Goal: Information Seeking & Learning: Learn about a topic

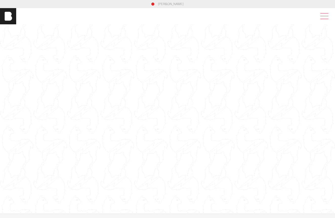
click at [322, 17] on span at bounding box center [324, 16] width 12 height 9
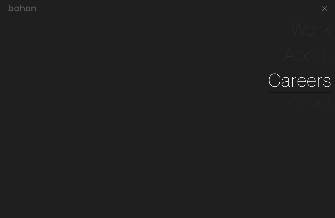
click at [294, 80] on link "Careers" at bounding box center [300, 80] width 64 height 26
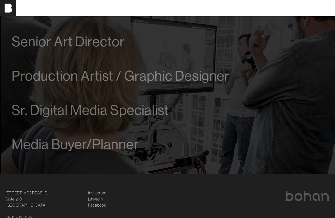
scroll to position [310, 0]
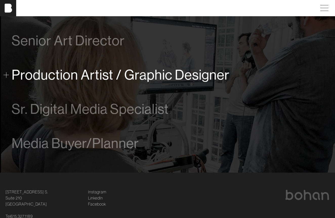
click at [166, 74] on span "Production Artist / Graphic Designer" at bounding box center [121, 74] width 218 height 15
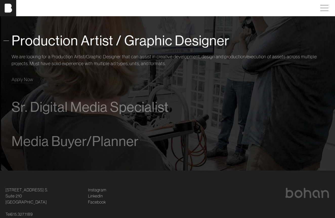
scroll to position [345, 0]
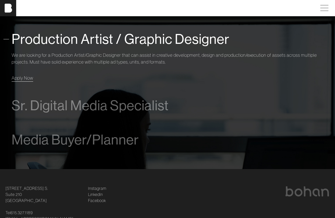
click at [18, 78] on span "Apply Now" at bounding box center [23, 78] width 22 height 6
click at [27, 78] on span "Apply Now" at bounding box center [23, 78] width 22 height 6
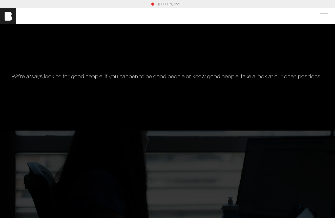
scroll to position [0, 0]
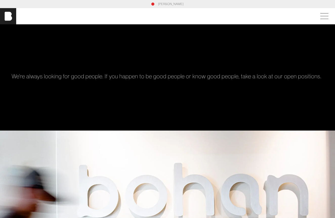
click at [170, 5] on link "[PERSON_NAME]" at bounding box center [171, 4] width 26 height 5
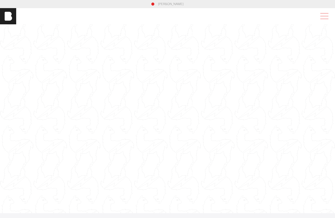
click at [324, 18] on span at bounding box center [324, 16] width 12 height 9
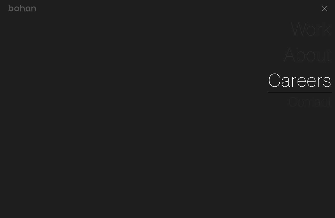
click at [298, 84] on link "Careers" at bounding box center [300, 80] width 64 height 26
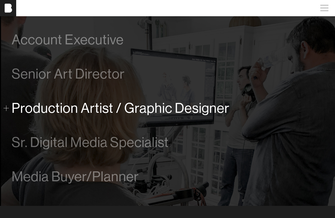
click at [114, 112] on span "Production Artist / Graphic Designer" at bounding box center [121, 107] width 218 height 15
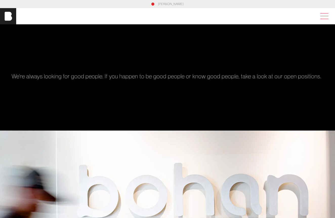
click at [324, 16] on span at bounding box center [324, 16] width 12 height 9
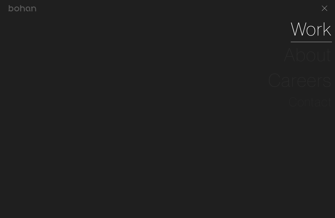
click at [311, 34] on link "Work" at bounding box center [311, 29] width 41 height 26
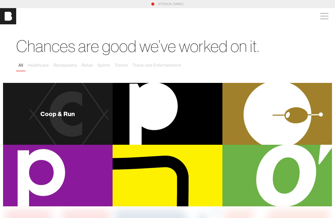
scroll to position [3, 0]
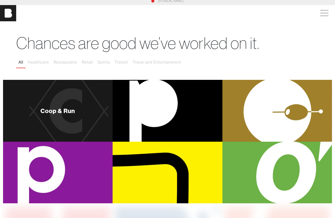
click at [84, 113] on div "Coop & Run" at bounding box center [58, 111] width 110 height 62
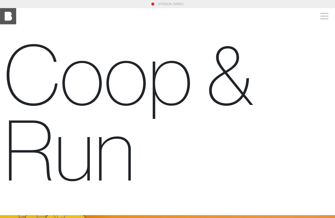
click at [8, 16] on img at bounding box center [8, 16] width 16 height 16
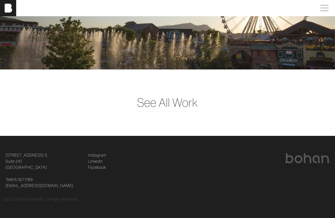
scroll to position [1317, 0]
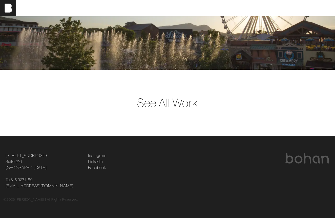
click at [145, 100] on span "See All Work" at bounding box center [167, 102] width 61 height 17
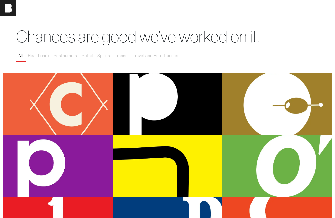
scroll to position [5, 0]
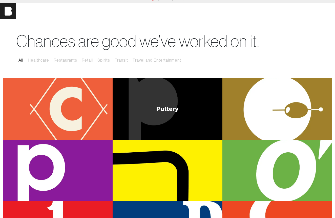
click at [137, 119] on div "Puttery" at bounding box center [168, 109] width 110 height 62
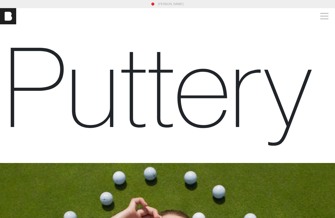
click at [323, 21] on div "[PERSON_NAME]" at bounding box center [167, 16] width 335 height 16
click at [324, 16] on span at bounding box center [324, 16] width 12 height 9
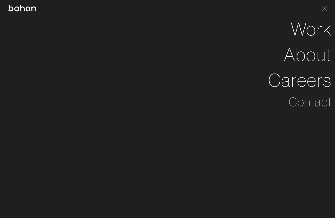
click at [23, 10] on img at bounding box center [22, 8] width 28 height 6
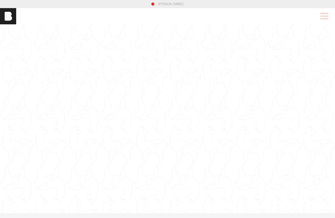
click at [323, 18] on span at bounding box center [324, 16] width 12 height 9
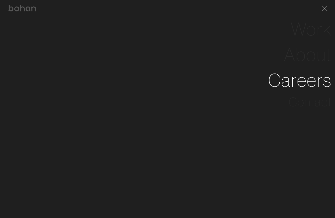
click at [278, 83] on link "Careers" at bounding box center [300, 80] width 64 height 26
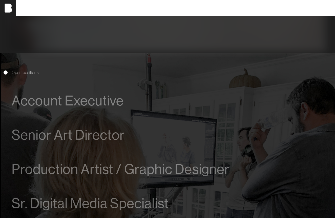
scroll to position [207, 0]
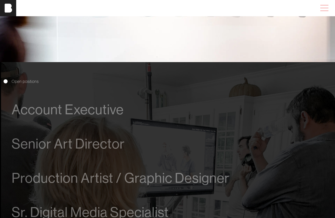
click at [327, 9] on span at bounding box center [324, 8] width 12 height 9
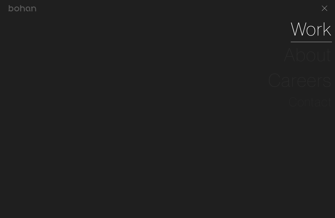
click at [296, 34] on link "Work" at bounding box center [311, 29] width 41 height 26
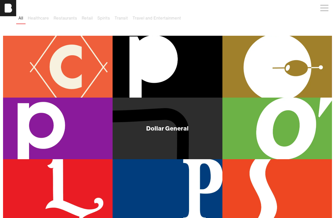
scroll to position [48, 0]
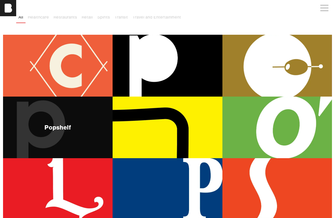
click at [89, 132] on div "Popshelf" at bounding box center [58, 127] width 110 height 62
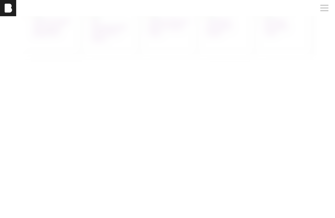
scroll to position [471, 0]
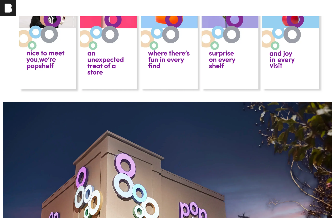
click at [328, 11] on span at bounding box center [324, 8] width 12 height 9
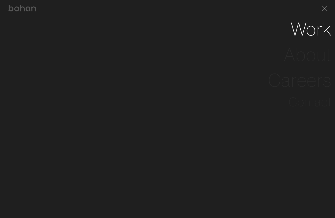
click at [309, 31] on link "Work" at bounding box center [311, 29] width 41 height 26
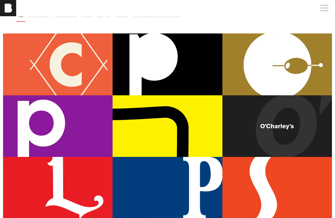
scroll to position [73, 0]
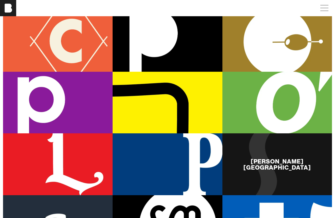
click at [259, 180] on div "[PERSON_NAME][GEOGRAPHIC_DATA]" at bounding box center [278, 164] width 110 height 62
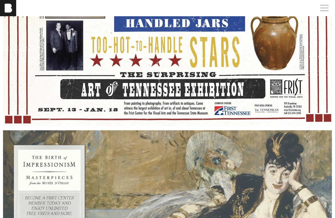
scroll to position [2053, 0]
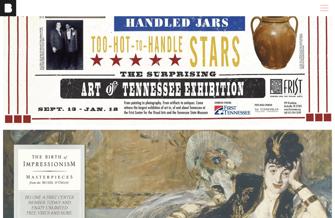
click at [329, 10] on span at bounding box center [324, 8] width 12 height 9
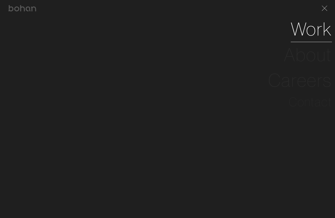
click at [314, 33] on link "Work" at bounding box center [311, 29] width 41 height 26
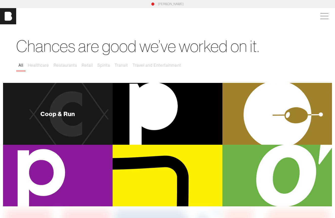
click at [76, 132] on div "Coop & Run" at bounding box center [58, 114] width 110 height 62
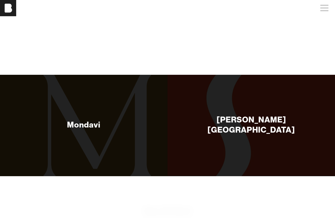
scroll to position [1939, 0]
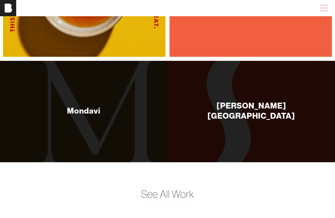
click at [325, 6] on span at bounding box center [324, 8] width 12 height 9
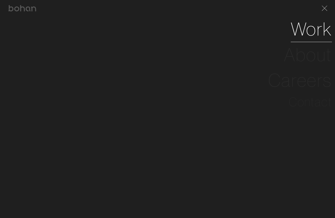
click at [298, 26] on link "Work" at bounding box center [311, 29] width 41 height 26
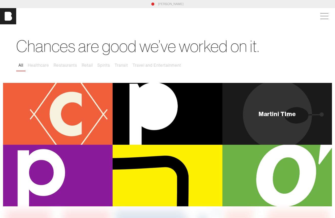
click at [270, 129] on div "Martini TIme" at bounding box center [278, 114] width 110 height 62
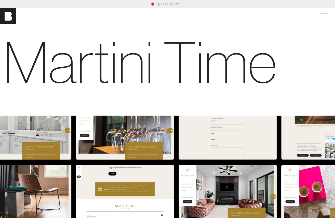
click at [321, 18] on span at bounding box center [324, 16] width 12 height 9
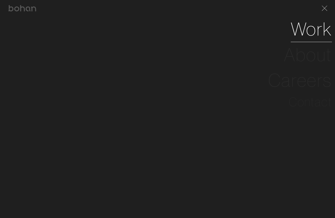
click at [305, 32] on link "Work" at bounding box center [311, 29] width 41 height 26
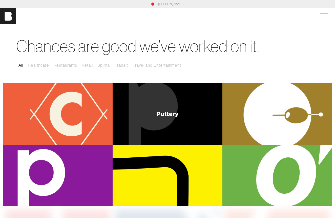
click at [153, 137] on div "Puttery" at bounding box center [168, 114] width 110 height 62
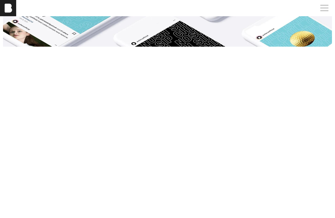
scroll to position [1526, 0]
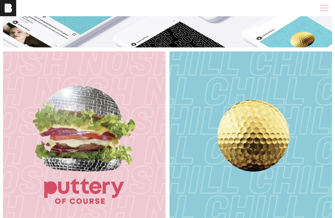
click at [323, 11] on span at bounding box center [324, 8] width 12 height 9
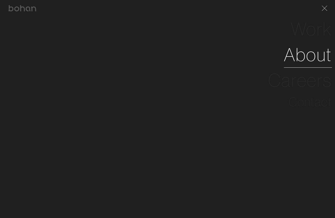
click at [305, 49] on link "About" at bounding box center [308, 55] width 48 height 26
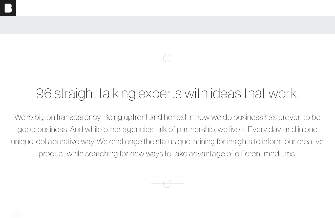
scroll to position [159, 0]
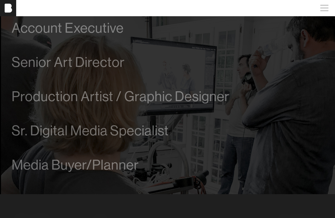
scroll to position [296, 0]
